Goal: Transaction & Acquisition: Purchase product/service

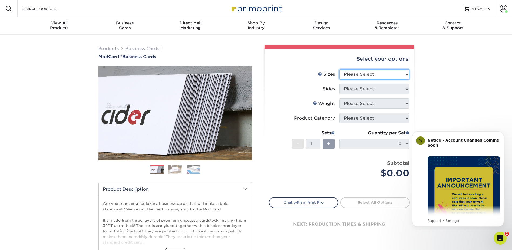
click at [404, 73] on select "Please Select 1.5" x 3.5" - Mini 1.75" x 3.5" - Mini 2" x 2" - Square 2" x 3" -…" at bounding box center [375, 74] width 70 height 10
select select "2.00x3.50"
click at [340, 69] on select "Please Select 1.5" x 3.5" - Mini 1.75" x 3.5" - Mini 2" x 2" - Square 2" x 3" -…" at bounding box center [375, 74] width 70 height 10
click at [385, 91] on select "Please Select Print Both Sides Print Front Only" at bounding box center [375, 89] width 70 height 10
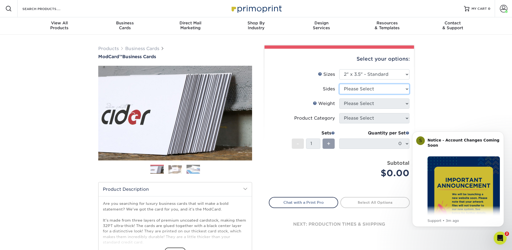
click at [385, 91] on select "Please Select Print Both Sides Print Front Only" at bounding box center [375, 89] width 70 height 10
select select "13abbda7-1d64-4f25-8bb2-c179b224825d"
click at [340, 84] on select "Please Select Print Both Sides Print Front Only" at bounding box center [375, 89] width 70 height 10
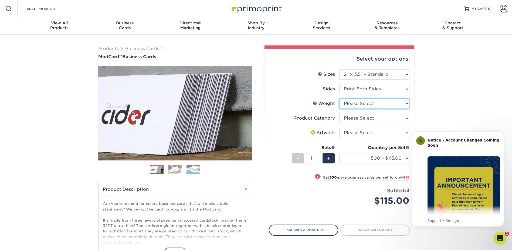
click at [380, 104] on select "Please Select 32PTUCBLK" at bounding box center [375, 103] width 70 height 10
select select "32PTUCBLK"
click at [340, 98] on select "Please Select 32PTUCBLK" at bounding box center [375, 103] width 70 height 10
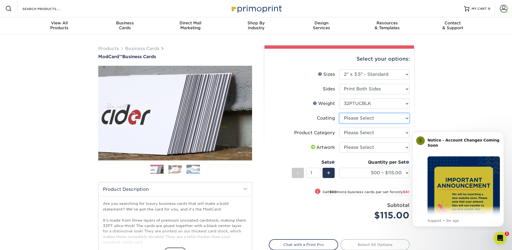
click at [379, 118] on select at bounding box center [375, 118] width 70 height 10
select select "3e7618de-abca-4bda-9f97-8b9129e913d8"
click at [340, 113] on select at bounding box center [375, 118] width 70 height 10
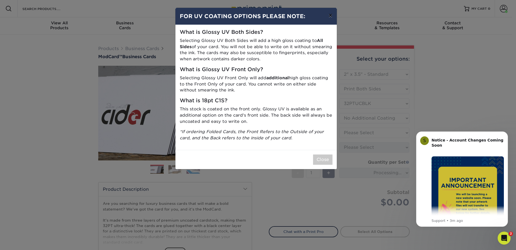
click at [330, 19] on button "×" at bounding box center [330, 15] width 12 height 15
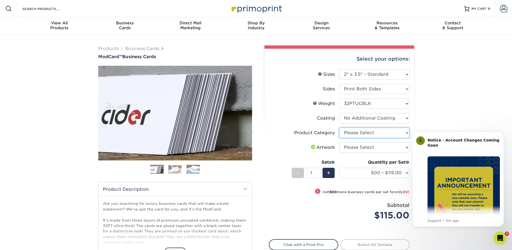
click at [375, 135] on select "Please Select Business Cards" at bounding box center [375, 132] width 70 height 10
select select "3b5148f1-0588-4f88-a218-97bcfdce65c1"
click at [340, 127] on select "Please Select Business Cards" at bounding box center [375, 132] width 70 height 10
click at [375, 147] on select "Please Select I will upload files I need a design - $100" at bounding box center [375, 147] width 70 height 10
select select "upload"
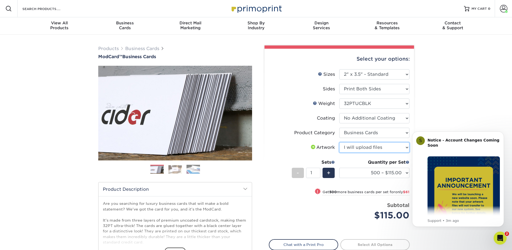
click at [340, 142] on select "Please Select I will upload files I need a design - $100" at bounding box center [375, 147] width 70 height 10
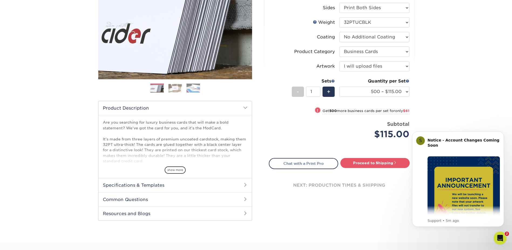
scroll to position [54, 0]
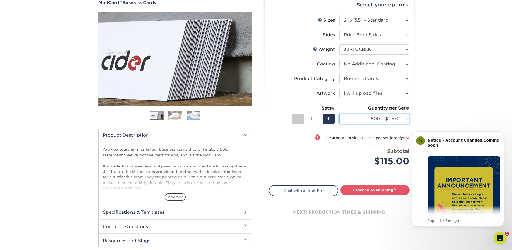
click at [401, 122] on select "500 – $115.00 1000 – $176.00" at bounding box center [375, 118] width 70 height 10
click at [401, 121] on select "500 – $115.00 1000 – $176.00" at bounding box center [375, 118] width 70 height 10
click at [379, 193] on link "Proceed to Shipping" at bounding box center [375, 190] width 69 height 10
type input "Set 1"
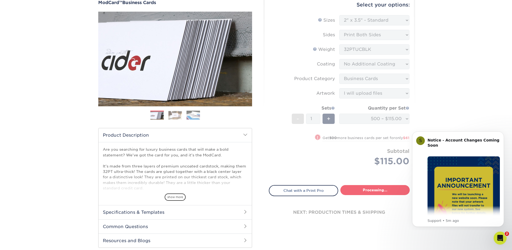
select select "5f593cd4-e965-446d-a983-0d73bfd06503"
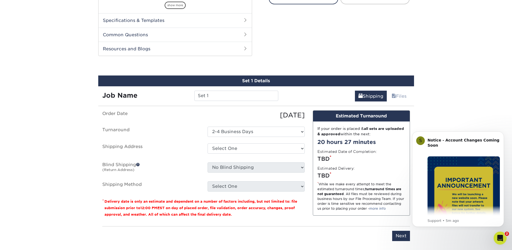
scroll to position [275, 0]
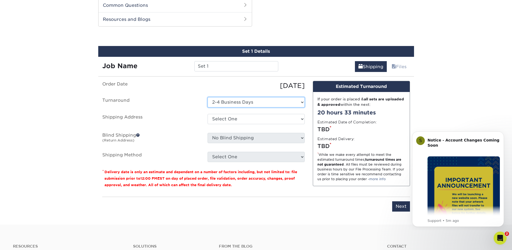
click at [254, 104] on select "Select One 2-4 Business Days" at bounding box center [256, 102] width 97 height 10
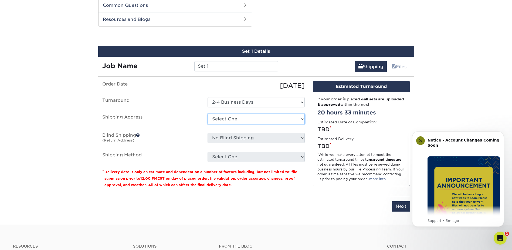
click at [250, 119] on select "Select One Berenson Office Suite 111 Business Cards Business Cards Business Car…" at bounding box center [256, 119] width 97 height 10
select select "243091"
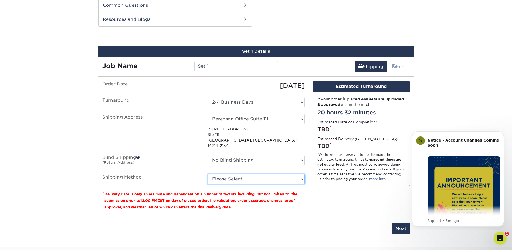
click at [233, 176] on select "Please Select Ground Shipping (+$8.96) 3 Day Shipping Service (+$21.82) 2 Day A…" at bounding box center [256, 179] width 97 height 10
select select "03"
click at [208, 174] on select "Please Select Ground Shipping (+$8.96) 3 Day Shipping Service (+$21.82) 2 Day A…" at bounding box center [256, 179] width 97 height 10
click at [404, 224] on html "S Notice - Account Changes Coming Soon ​ Past Order Files Will Not Transfer: Wh…" at bounding box center [458, 177] width 108 height 103
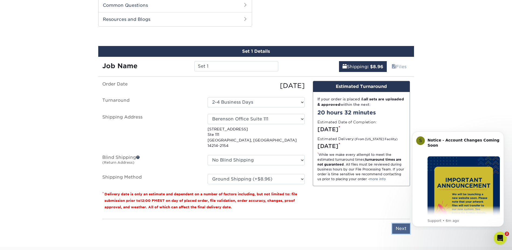
click at [400, 223] on input "Next" at bounding box center [401, 228] width 18 height 10
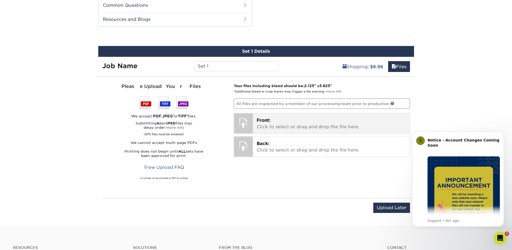
click at [310, 128] on p "Front: Click to select or drag and drop the file here." at bounding box center [331, 123] width 149 height 13
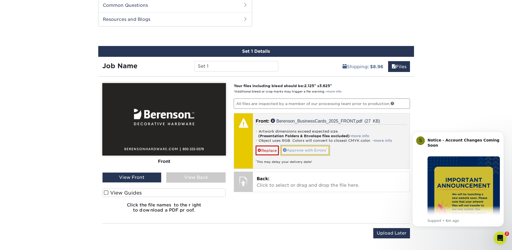
click at [311, 151] on link "Approve with Errors *" at bounding box center [305, 149] width 48 height 9
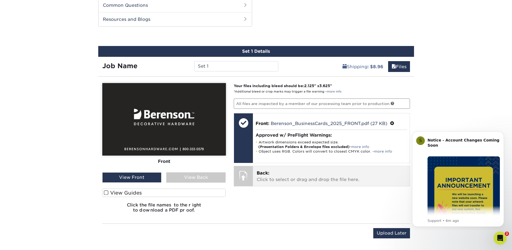
click at [308, 177] on p "Back: Click to select or drag and drop the file here." at bounding box center [331, 176] width 149 height 13
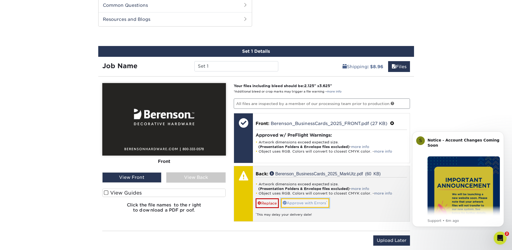
click at [321, 202] on link "Approve with Errors *" at bounding box center [305, 202] width 48 height 9
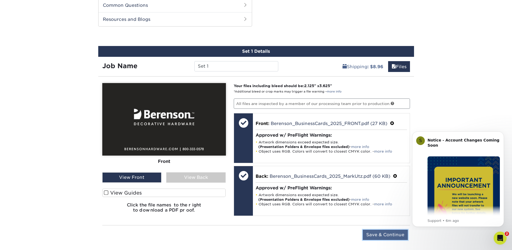
click at [376, 233] on input "Save & Continue" at bounding box center [385, 234] width 45 height 10
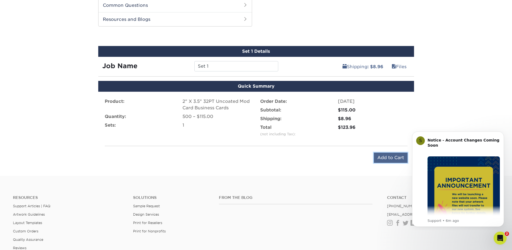
click at [389, 160] on input "Add to Cart" at bounding box center [391, 157] width 34 height 10
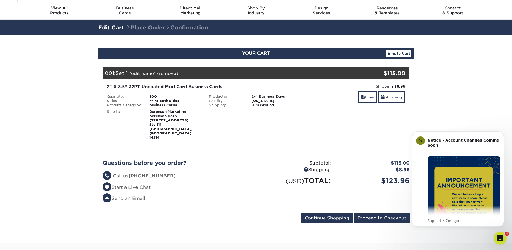
scroll to position [27, 0]
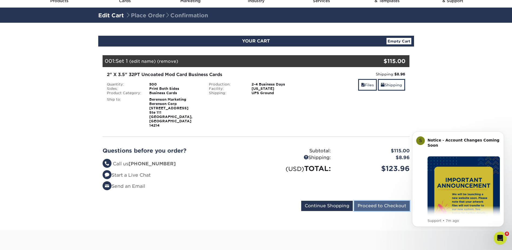
click at [385, 200] on input "Proceed to Checkout" at bounding box center [382, 205] width 56 height 10
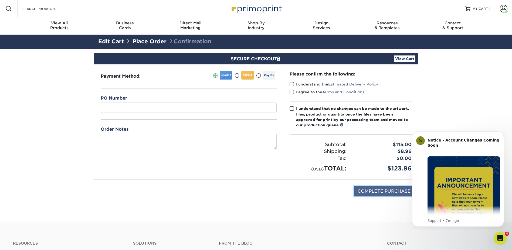
click at [402, 194] on input "COMPLETE PURCHASE" at bounding box center [384, 191] width 60 height 10
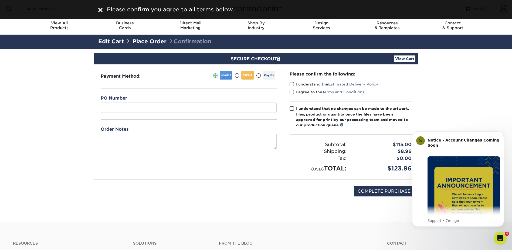
click at [293, 83] on span at bounding box center [292, 84] width 5 height 5
click at [0, 0] on input "I understand the Estimated Delivery Policy" at bounding box center [0, 0] width 0 height 0
click at [291, 91] on span at bounding box center [292, 91] width 5 height 5
click at [0, 0] on input "I agree to the Terms and Conditions" at bounding box center [0, 0] width 0 height 0
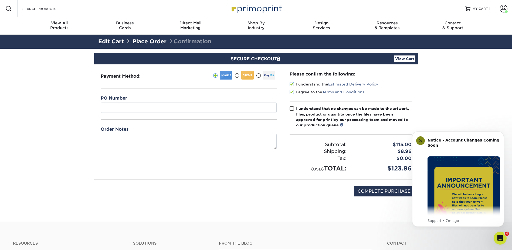
click at [293, 108] on span at bounding box center [292, 108] width 5 height 5
click at [0, 0] on input "I understand that no changes can be made to the artwork, files, product or quan…" at bounding box center [0, 0] width 0 height 0
click at [397, 189] on input "COMPLETE PURCHASE" at bounding box center [384, 191] width 60 height 10
type input "PROCESSING, PLEASE WAIT..."
